Goal: Task Accomplishment & Management: Complete application form

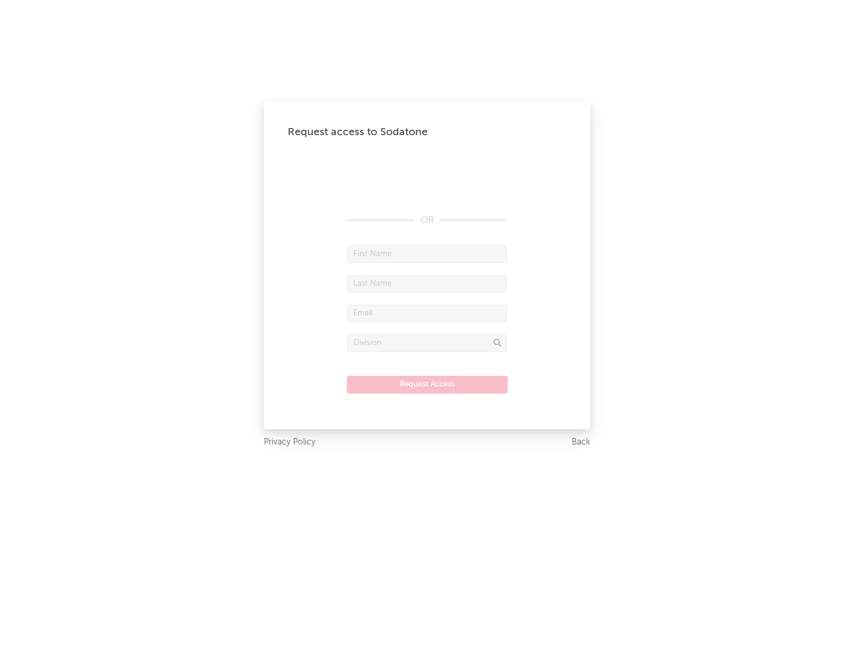
click at [427, 254] on input "text" at bounding box center [427, 255] width 160 height 18
type input "[PERSON_NAME]"
click at [427, 283] on input "text" at bounding box center [427, 284] width 160 height 18
type input "[PERSON_NAME]"
click at [427, 313] on input "text" at bounding box center [427, 314] width 160 height 18
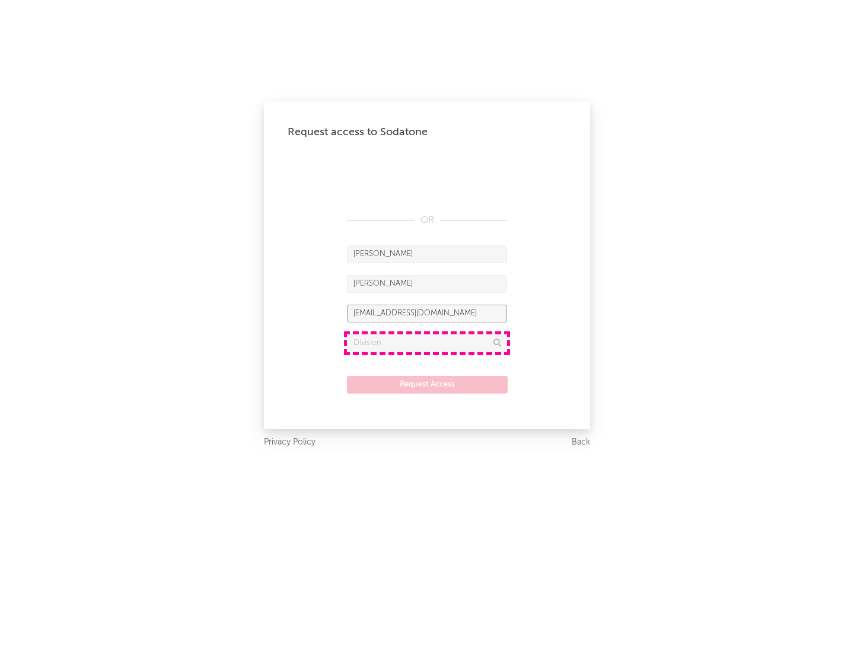
type input "[EMAIL_ADDRESS][DOMAIN_NAME]"
click at [427, 343] on input "text" at bounding box center [427, 343] width 160 height 18
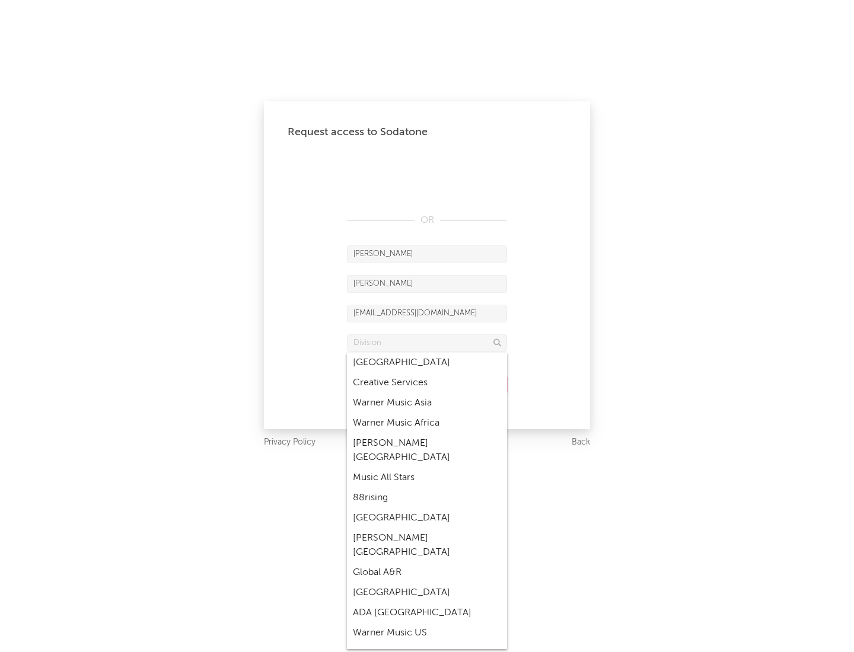
click at [427, 468] on div "Music All Stars" at bounding box center [427, 478] width 160 height 20
type input "Music All Stars"
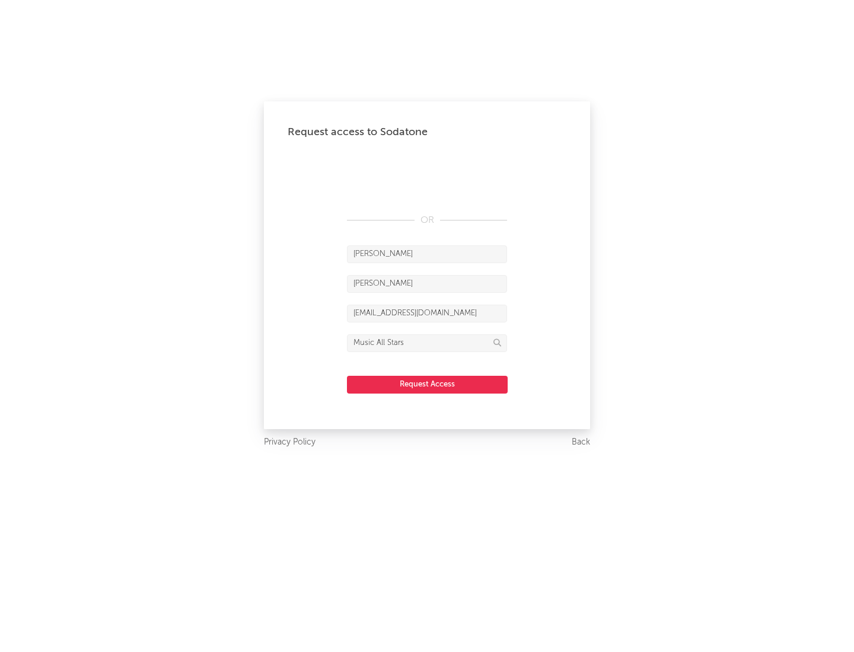
click at [427, 384] on button "Request Access" at bounding box center [427, 385] width 161 height 18
